Goal: Task Accomplishment & Management: Use online tool/utility

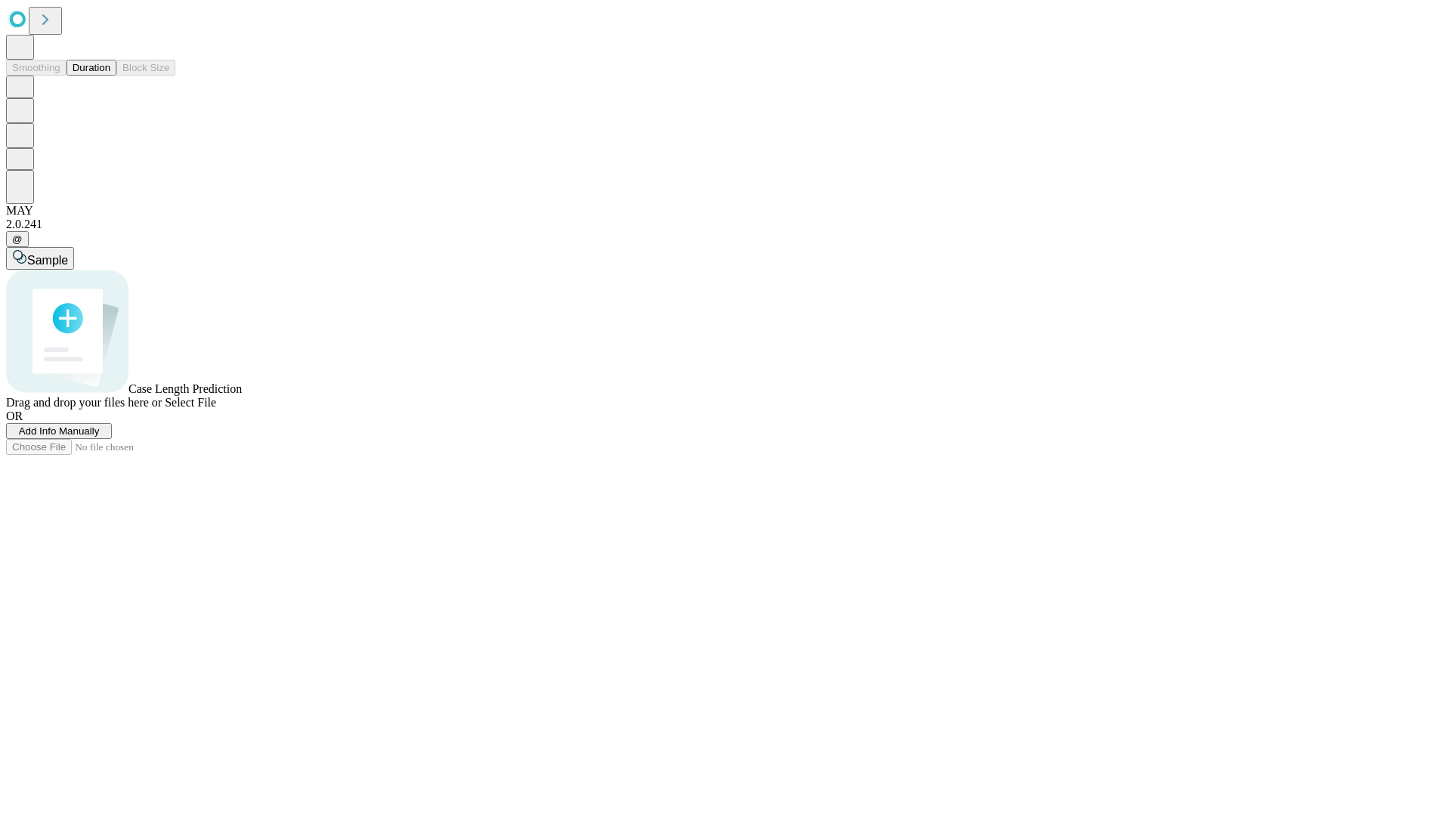
click at [110, 76] on button "Duration" at bounding box center [91, 68] width 50 height 16
click at [216, 409] on span "Select File" at bounding box center [190, 402] width 51 height 13
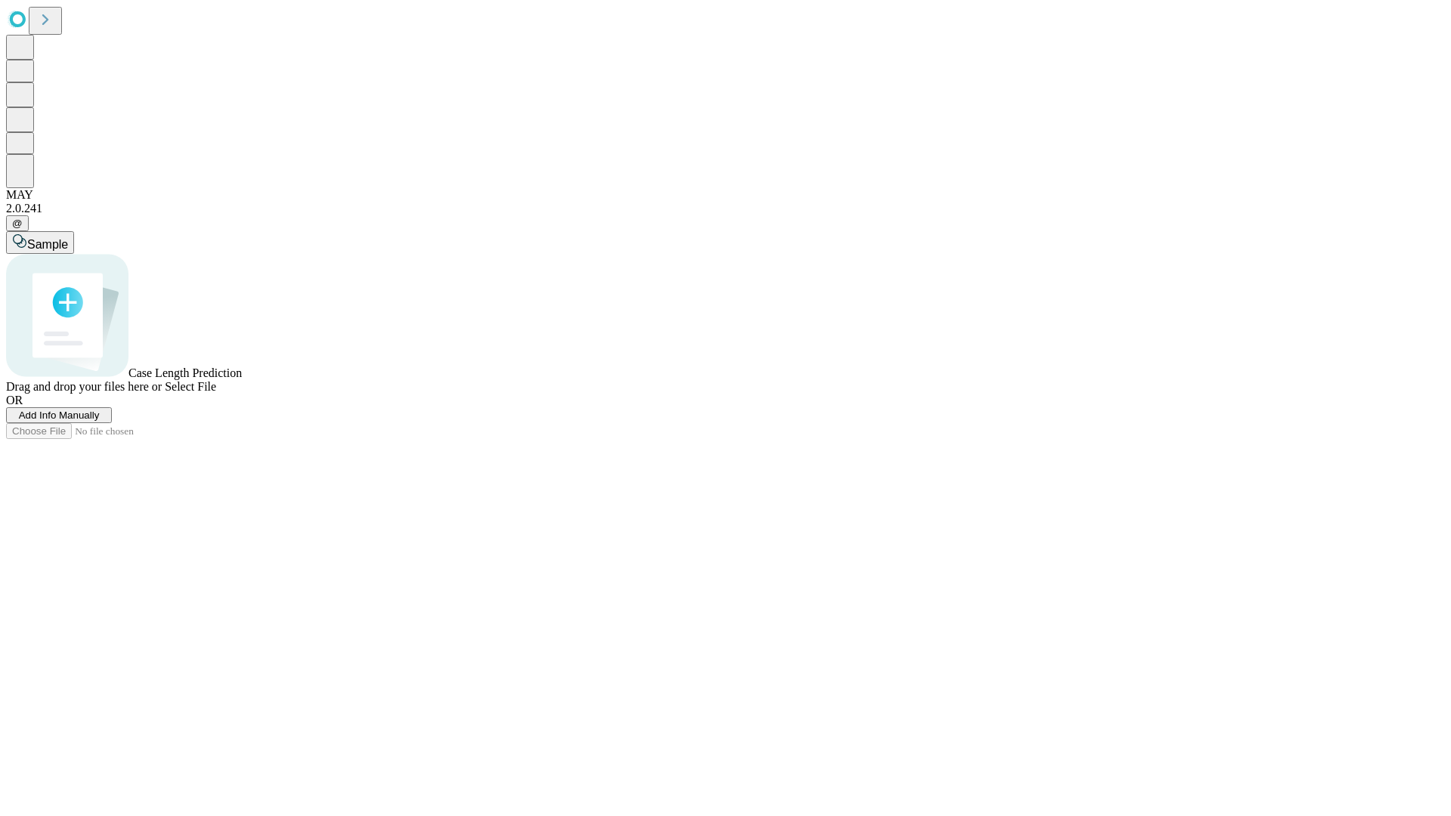
click at [216, 393] on span "Select File" at bounding box center [190, 386] width 51 height 13
